Goal: Navigation & Orientation: Find specific page/section

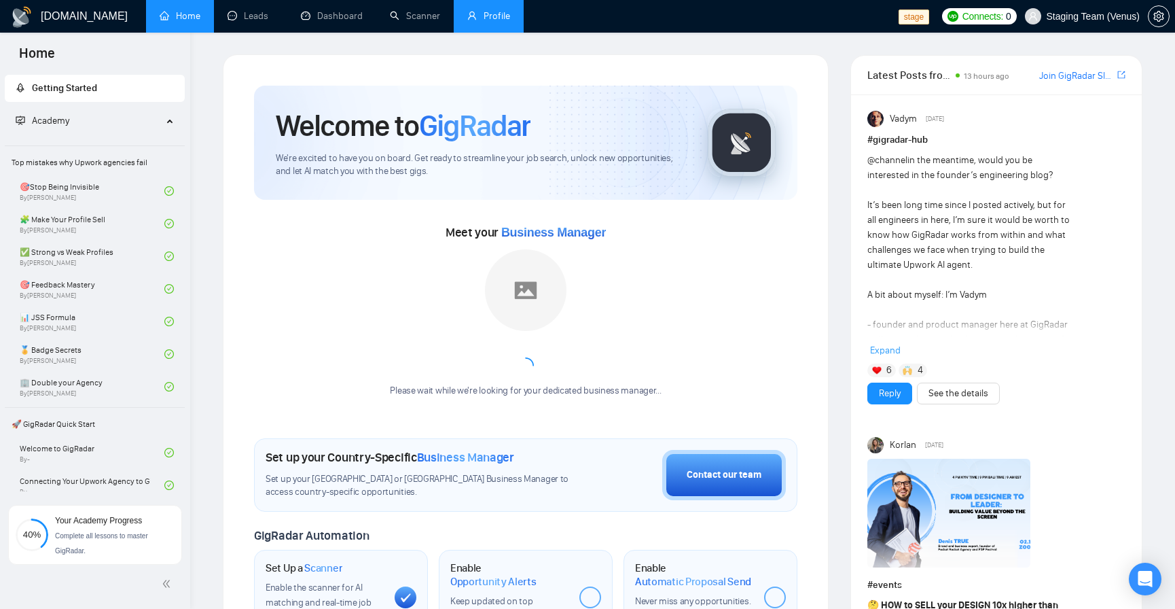
click at [504, 13] on link "Profile" at bounding box center [488, 16] width 43 height 12
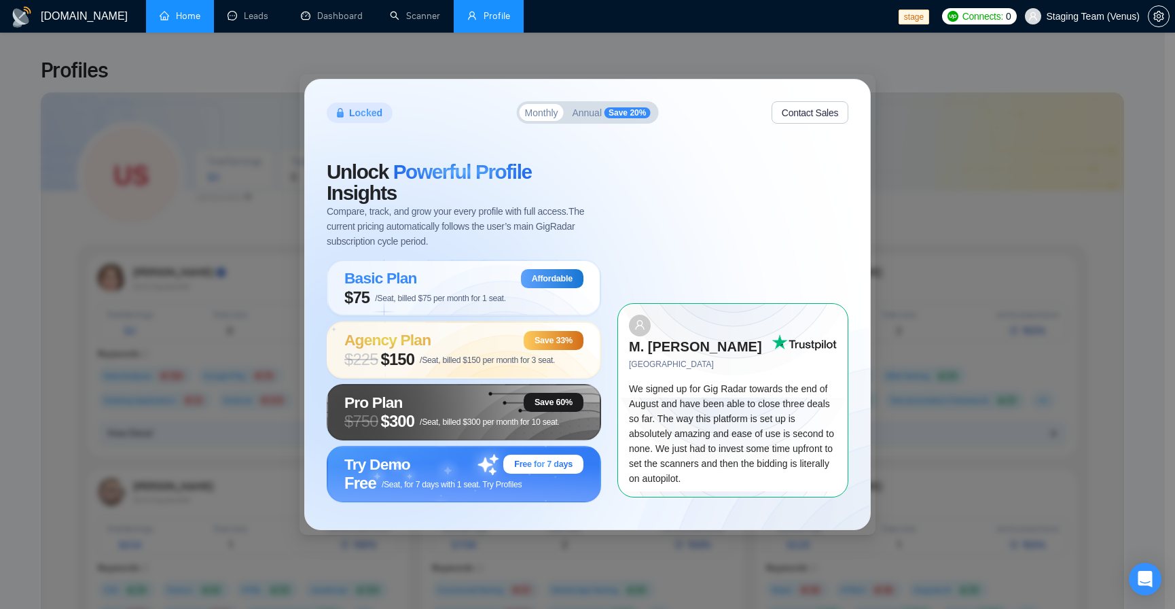
click at [179, 18] on link "Home" at bounding box center [180, 16] width 41 height 12
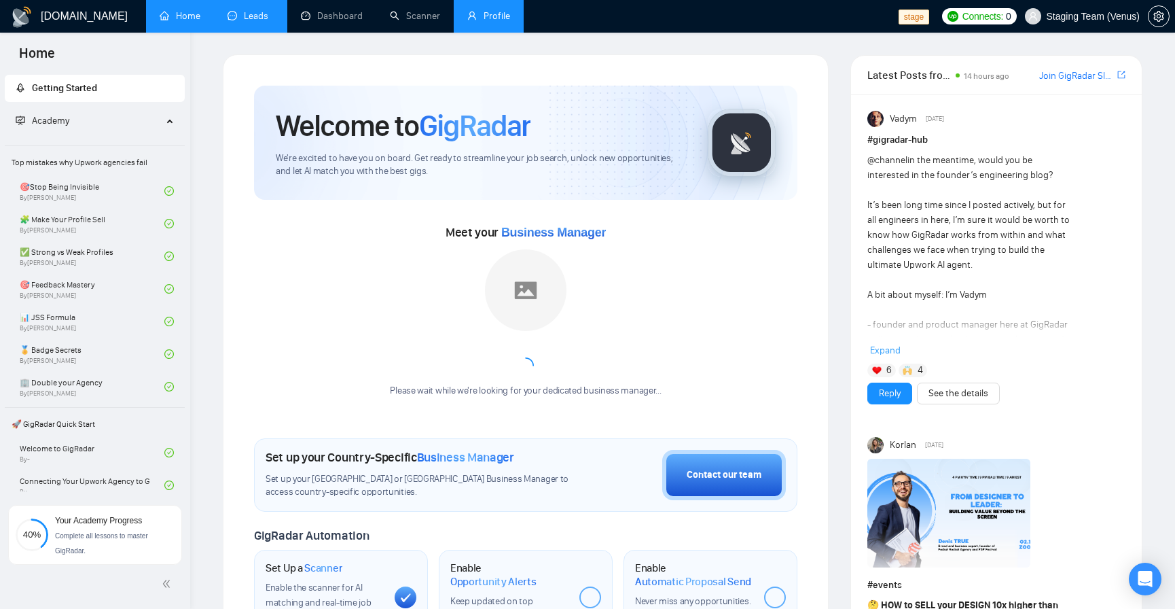
click at [257, 19] on link "Leads" at bounding box center [251, 16] width 46 height 12
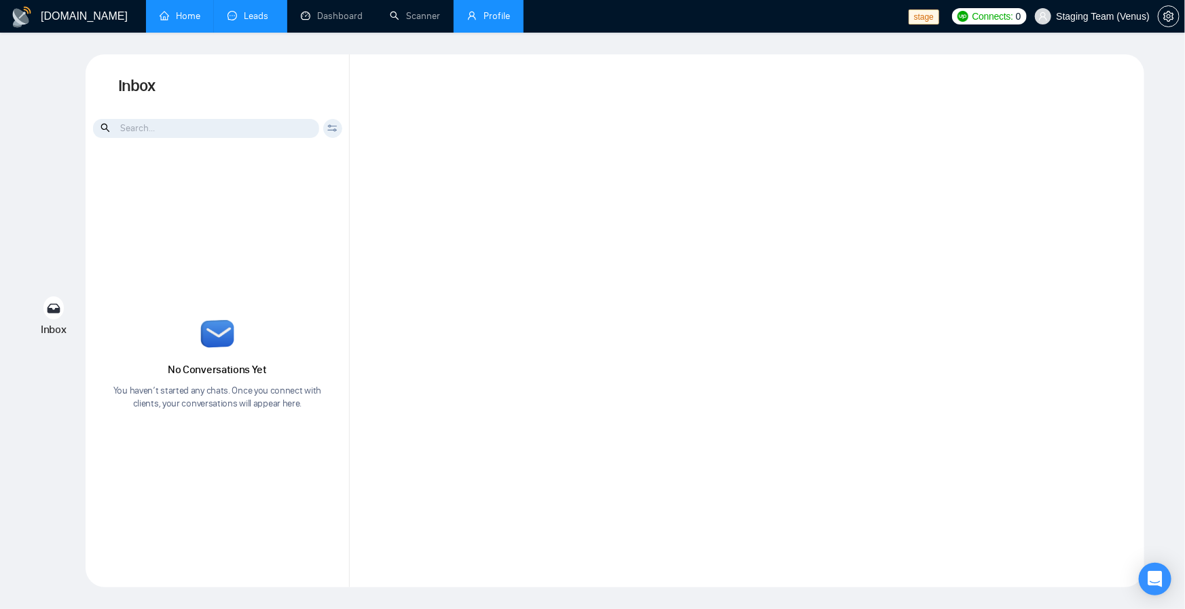
click at [178, 22] on link "Home" at bounding box center [180, 16] width 41 height 12
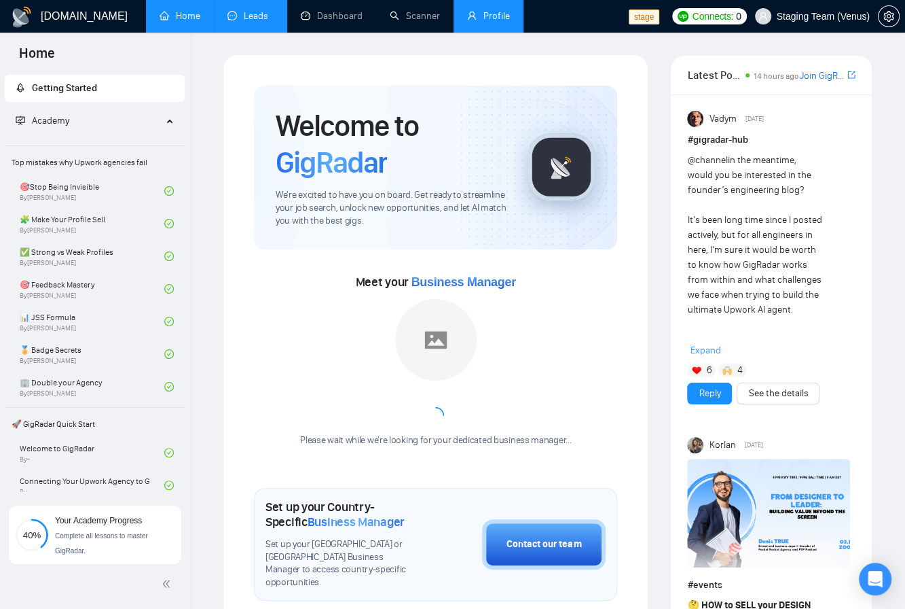
click at [257, 22] on link "Leads" at bounding box center [251, 16] width 46 height 12
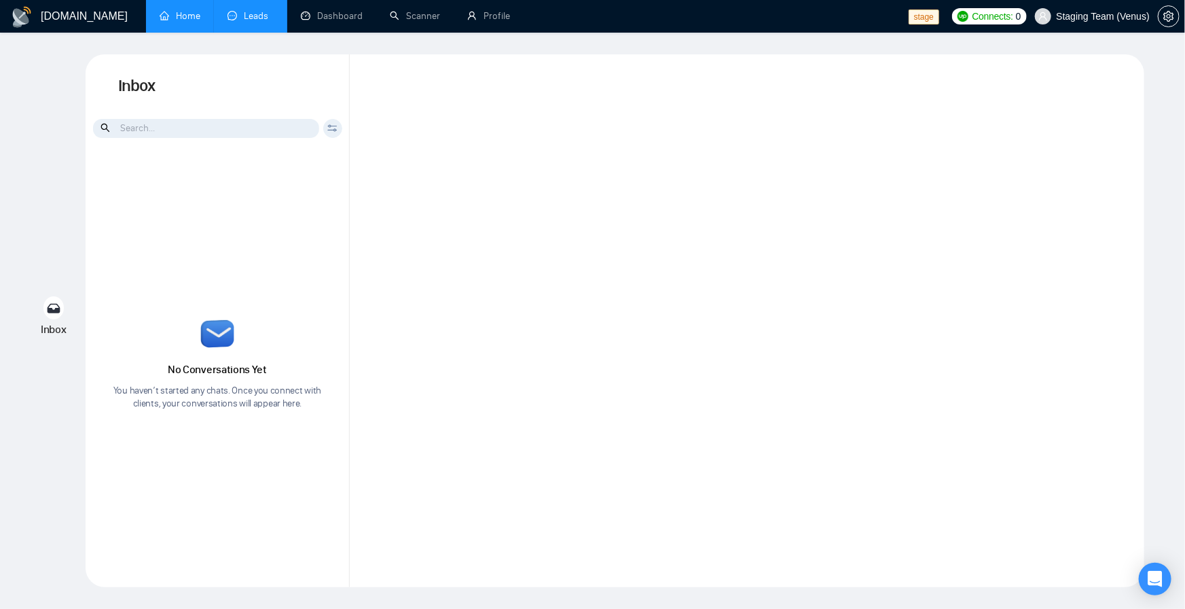
click at [179, 15] on link "Home" at bounding box center [180, 16] width 41 height 12
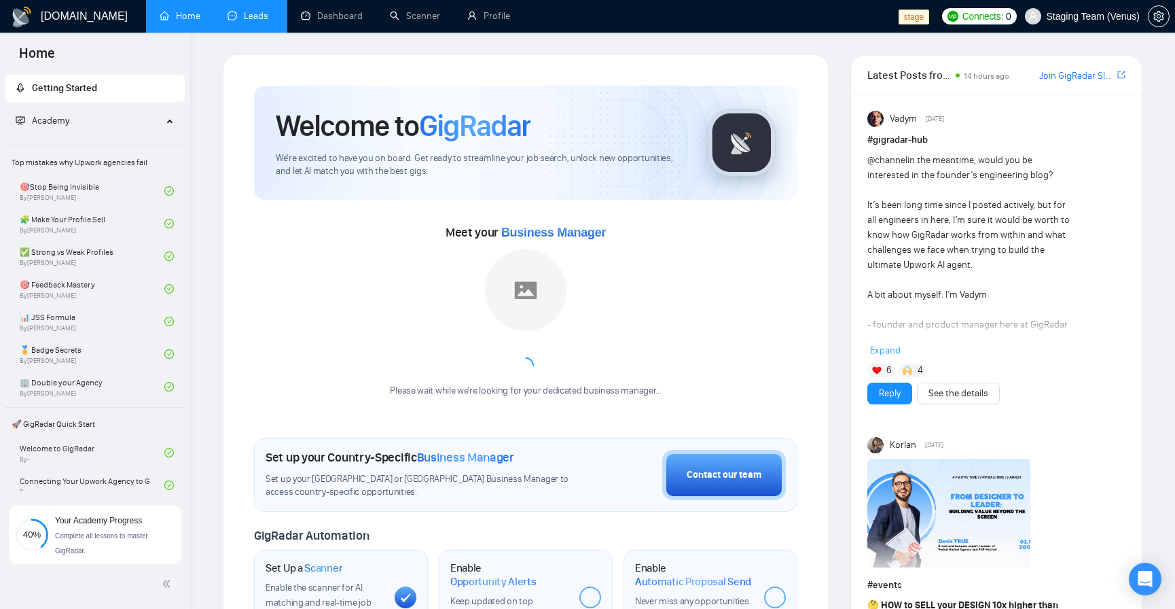
click at [254, 20] on link "Leads" at bounding box center [251, 16] width 46 height 12
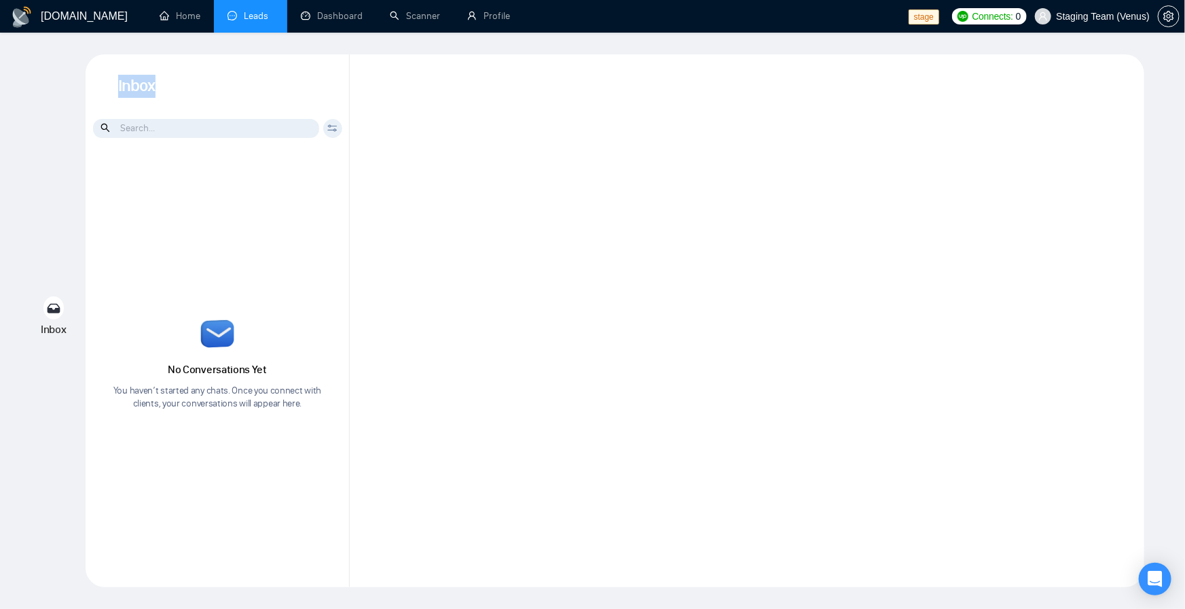
drag, startPoint x: 118, startPoint y: 90, endPoint x: 184, endPoint y: 94, distance: 66.0
click at [184, 94] on h1 "Inbox" at bounding box center [218, 86] width 264 height 64
click at [490, 20] on link "Profile" at bounding box center [488, 16] width 43 height 12
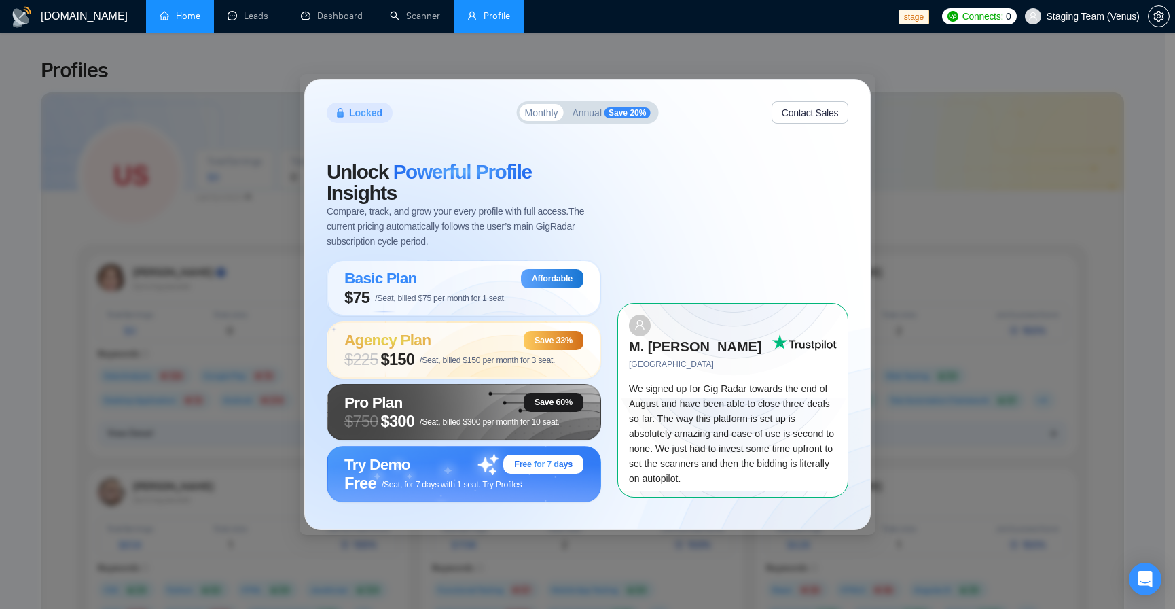
click at [193, 10] on link "Home" at bounding box center [180, 16] width 41 height 12
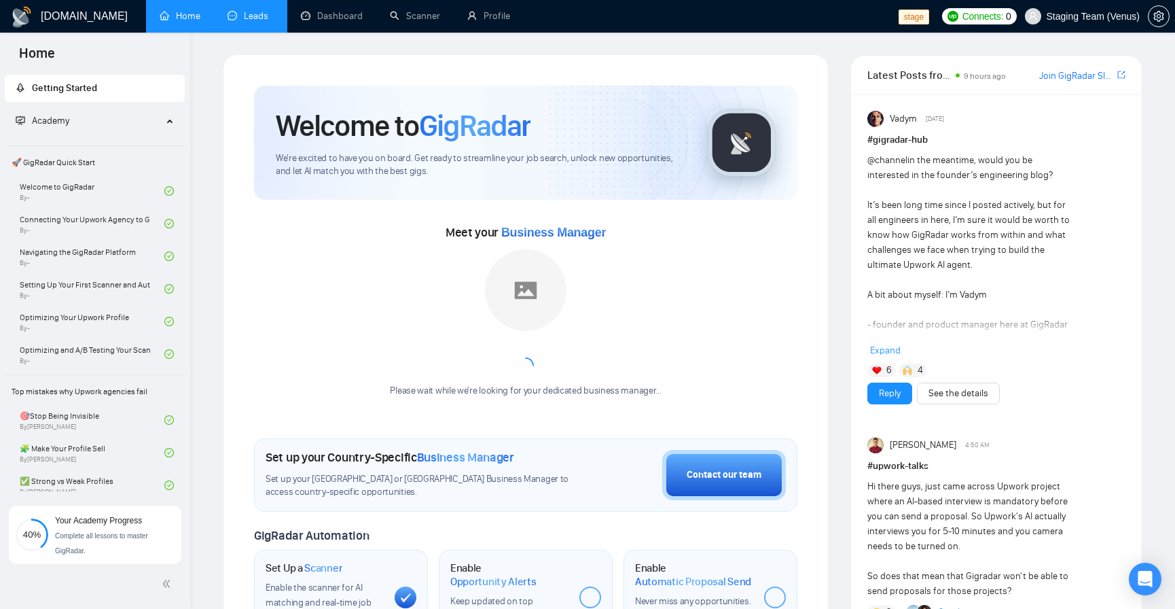
click at [260, 14] on link "Leads" at bounding box center [251, 16] width 46 height 12
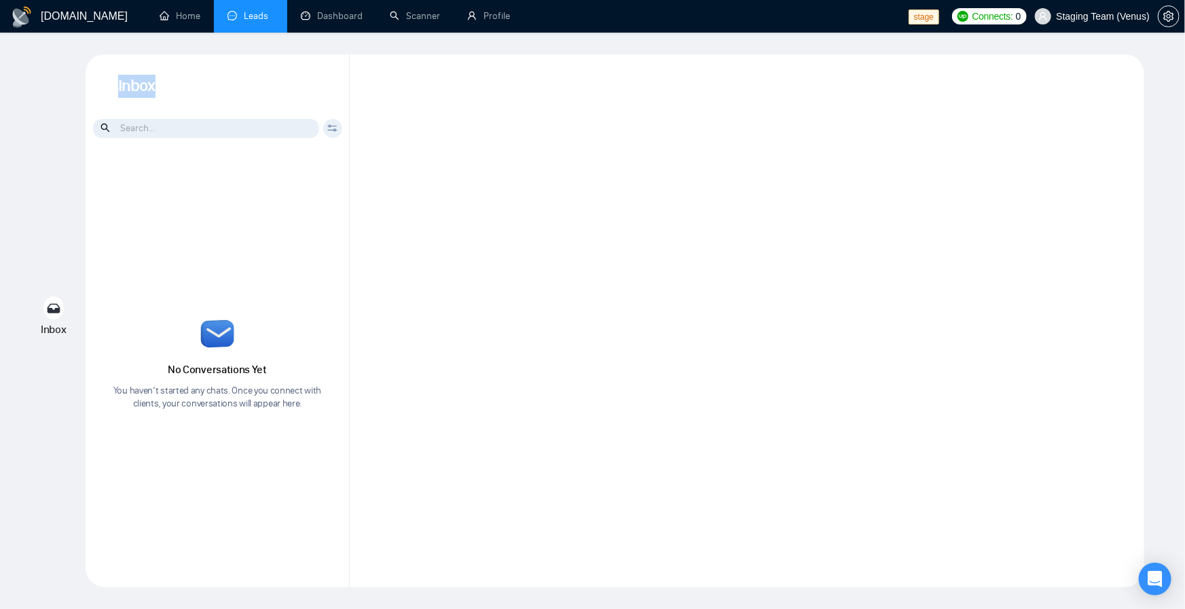
drag, startPoint x: 138, startPoint y: 87, endPoint x: 250, endPoint y: 101, distance: 113.0
click at [259, 97] on h1 "Inbox" at bounding box center [218, 86] width 264 height 64
click at [338, 255] on div "No Conversations Yet You haven’t started any chats. Once you connect with clien…" at bounding box center [218, 365] width 264 height 425
